Goal: Task Accomplishment & Management: Use online tool/utility

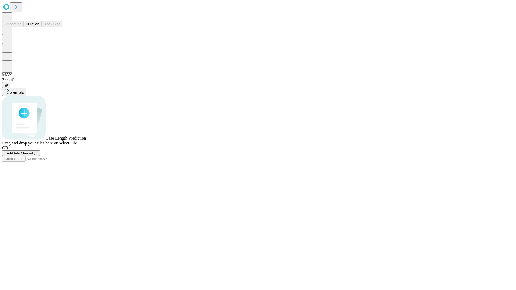
click at [39, 27] on button "Duration" at bounding box center [33, 24] width 18 height 6
click at [35, 155] on span "Add Info Manually" at bounding box center [21, 153] width 29 height 4
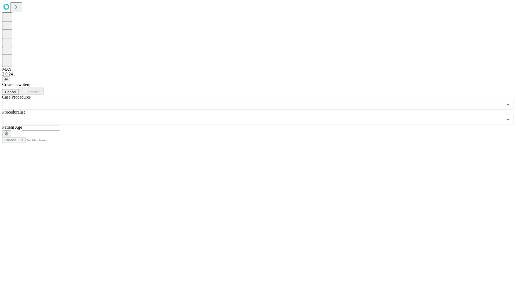
click at [60, 125] on input "text" at bounding box center [41, 127] width 38 height 5
type input "**"
click at [262, 115] on input "text" at bounding box center [252, 120] width 501 height 10
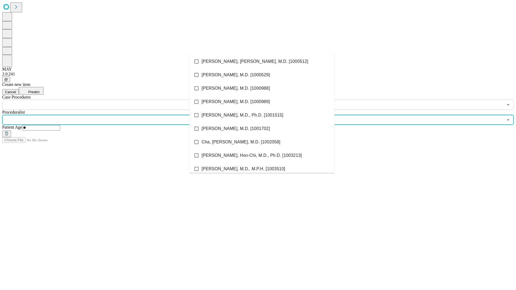
click at [262, 62] on li "[PERSON_NAME], [PERSON_NAME], M.D. [1000512]" at bounding box center [261, 61] width 145 height 13
click at [113, 100] on input "text" at bounding box center [252, 105] width 501 height 10
